Goal: Check status

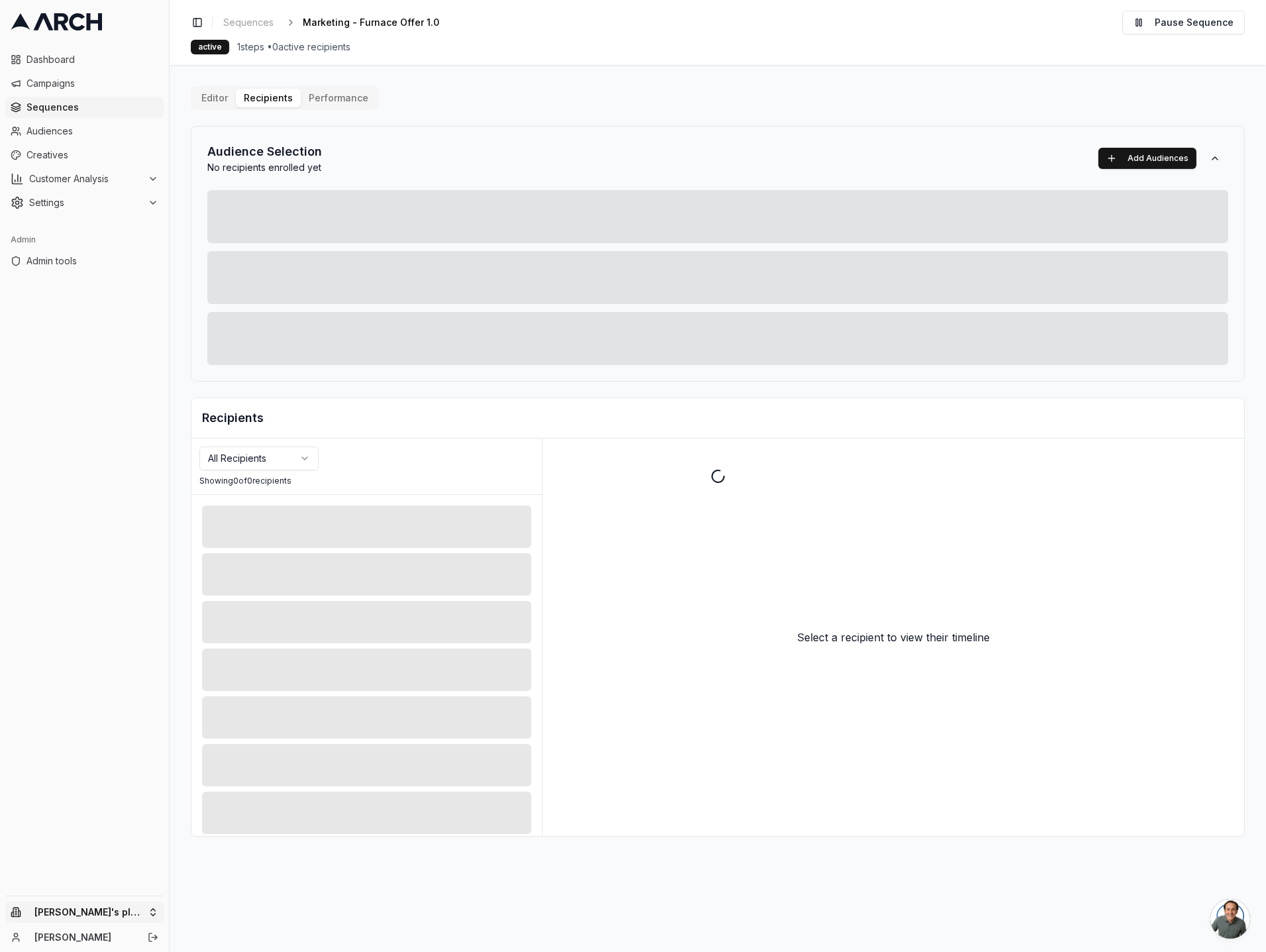
click at [112, 914] on html "Dashboard Campaigns Sequences Audiences Creatives Customer Analysis Settings Ad…" at bounding box center [633, 476] width 1266 height 952
click at [232, 712] on input "text" at bounding box center [253, 707] width 120 height 27
type input "super"
type input "same"
click at [222, 813] on div "Intermountain - Same Day" at bounding box center [246, 812] width 147 height 21
